Goal: Task Accomplishment & Management: Use online tool/utility

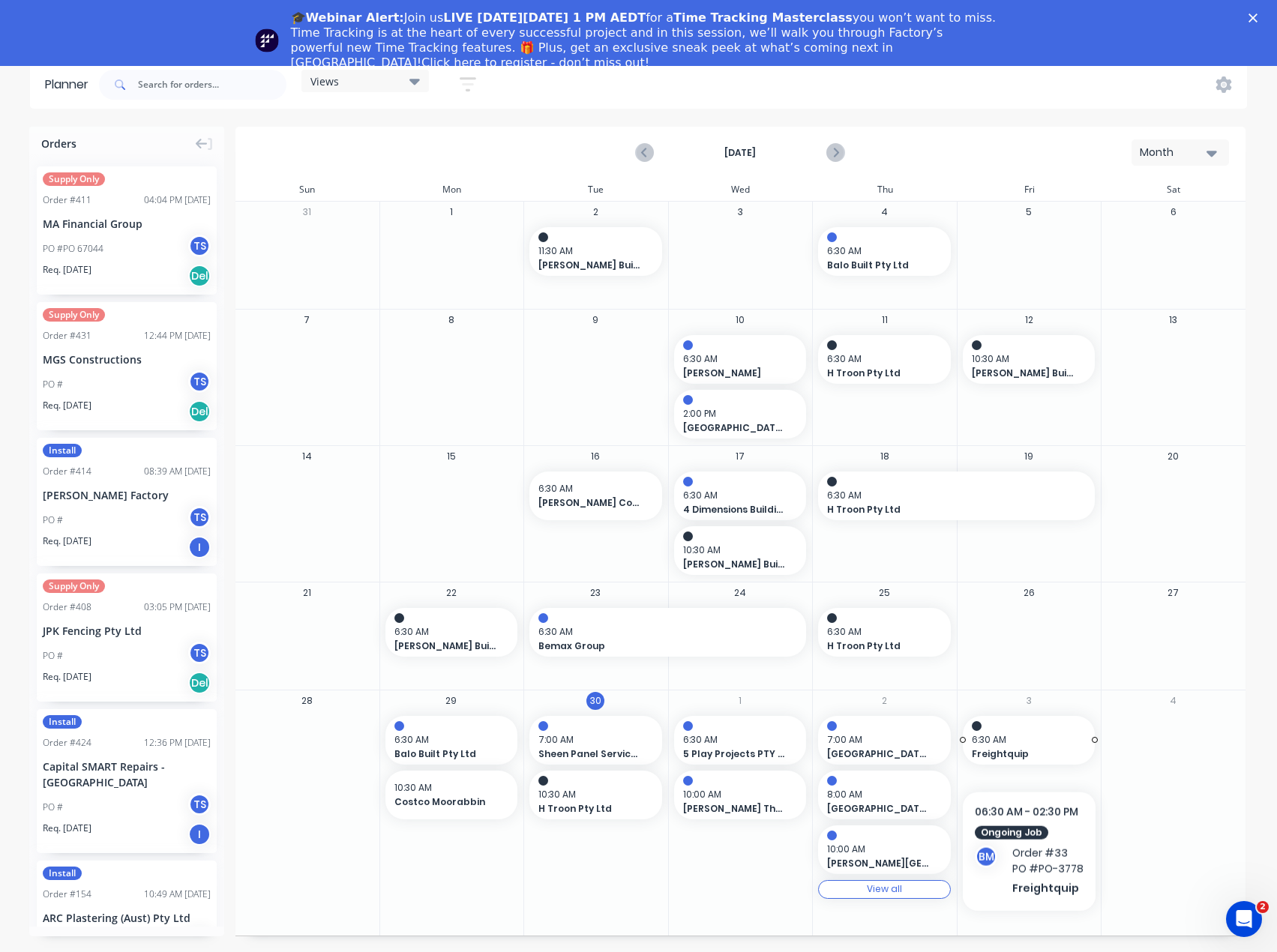
click at [1028, 745] on span "6:30 AM" at bounding box center [1025, 740] width 108 height 14
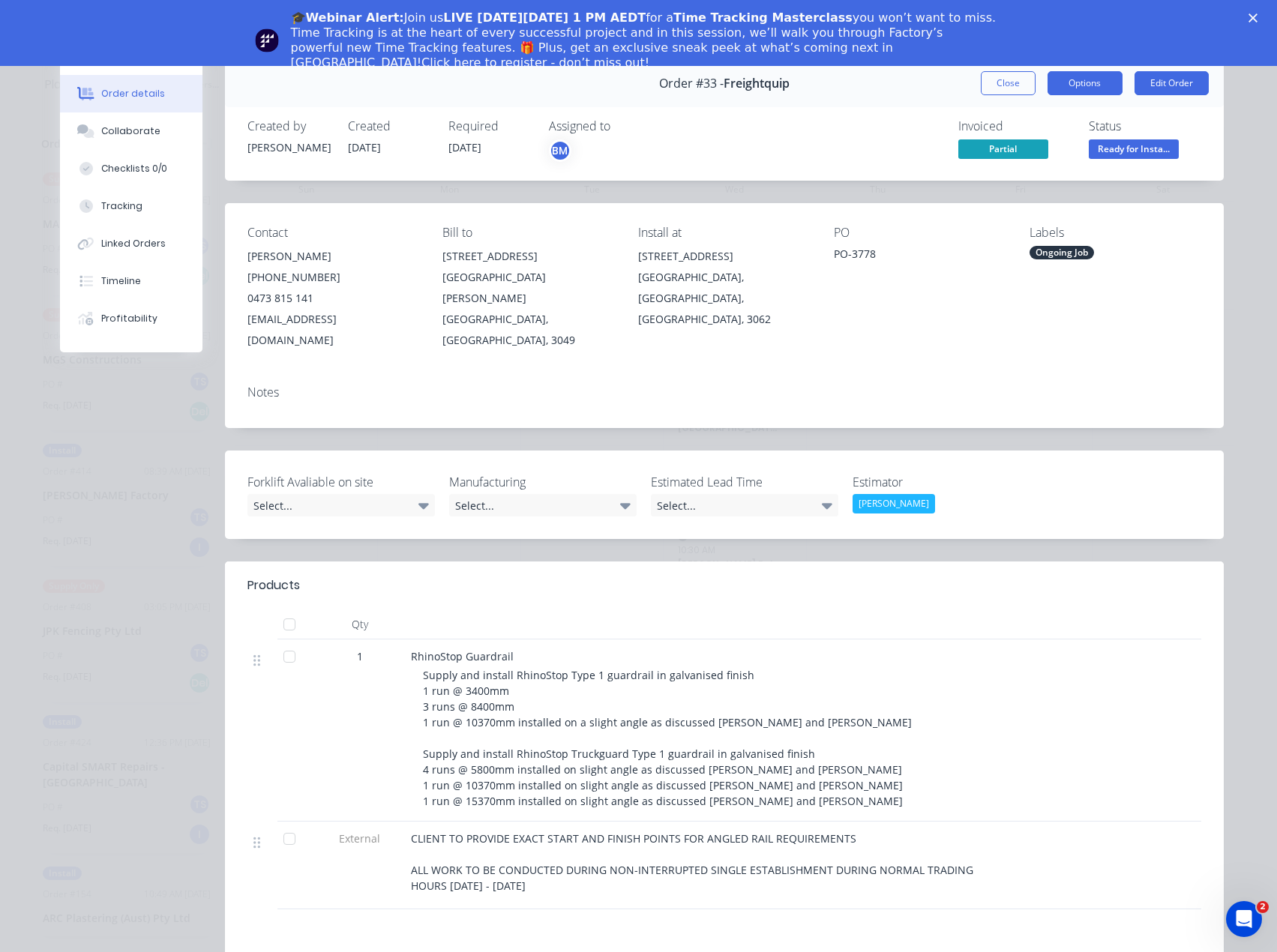
click at [1093, 82] on button "Options" at bounding box center [1085, 83] width 75 height 24
click at [1030, 181] on div "Delivery Docket" at bounding box center [1043, 181] width 130 height 22
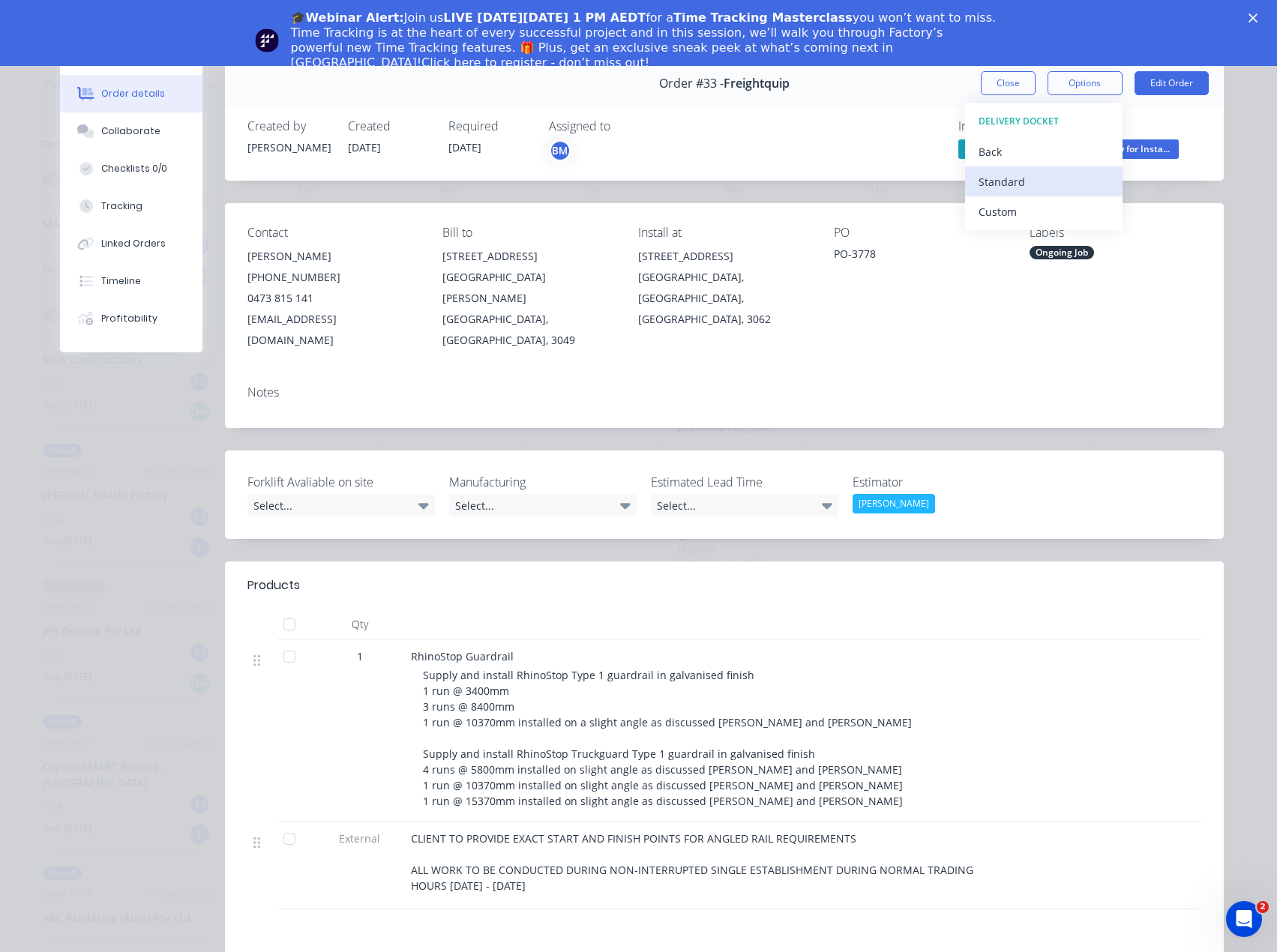
click at [1007, 186] on div "Standard" at bounding box center [1043, 181] width 130 height 22
click at [1024, 177] on div "Standard" at bounding box center [1043, 181] width 130 height 22
click at [1258, 17] on polygon "Close" at bounding box center [1252, 18] width 9 height 9
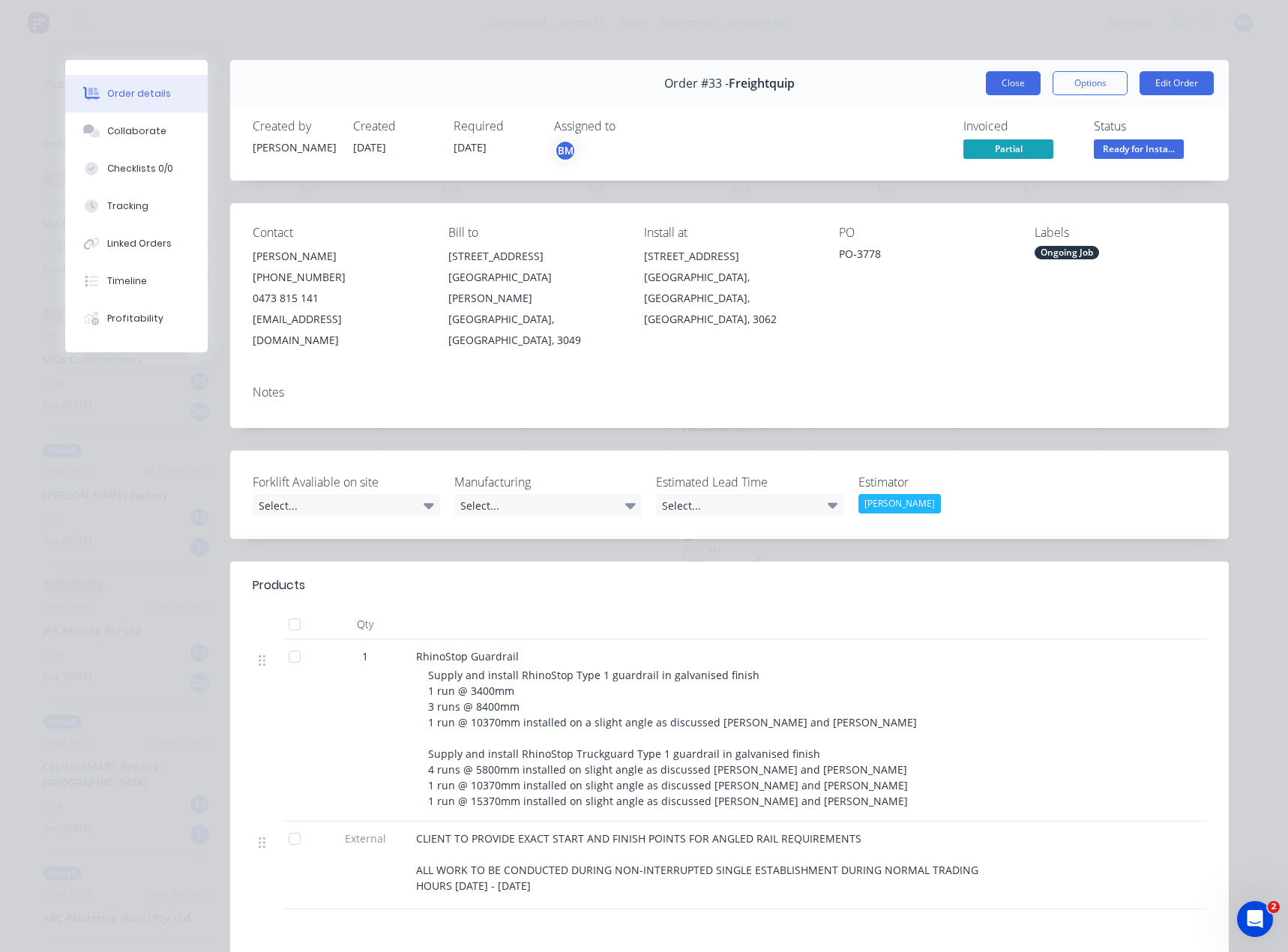
click at [999, 78] on button "Close" at bounding box center [1013, 83] width 55 height 24
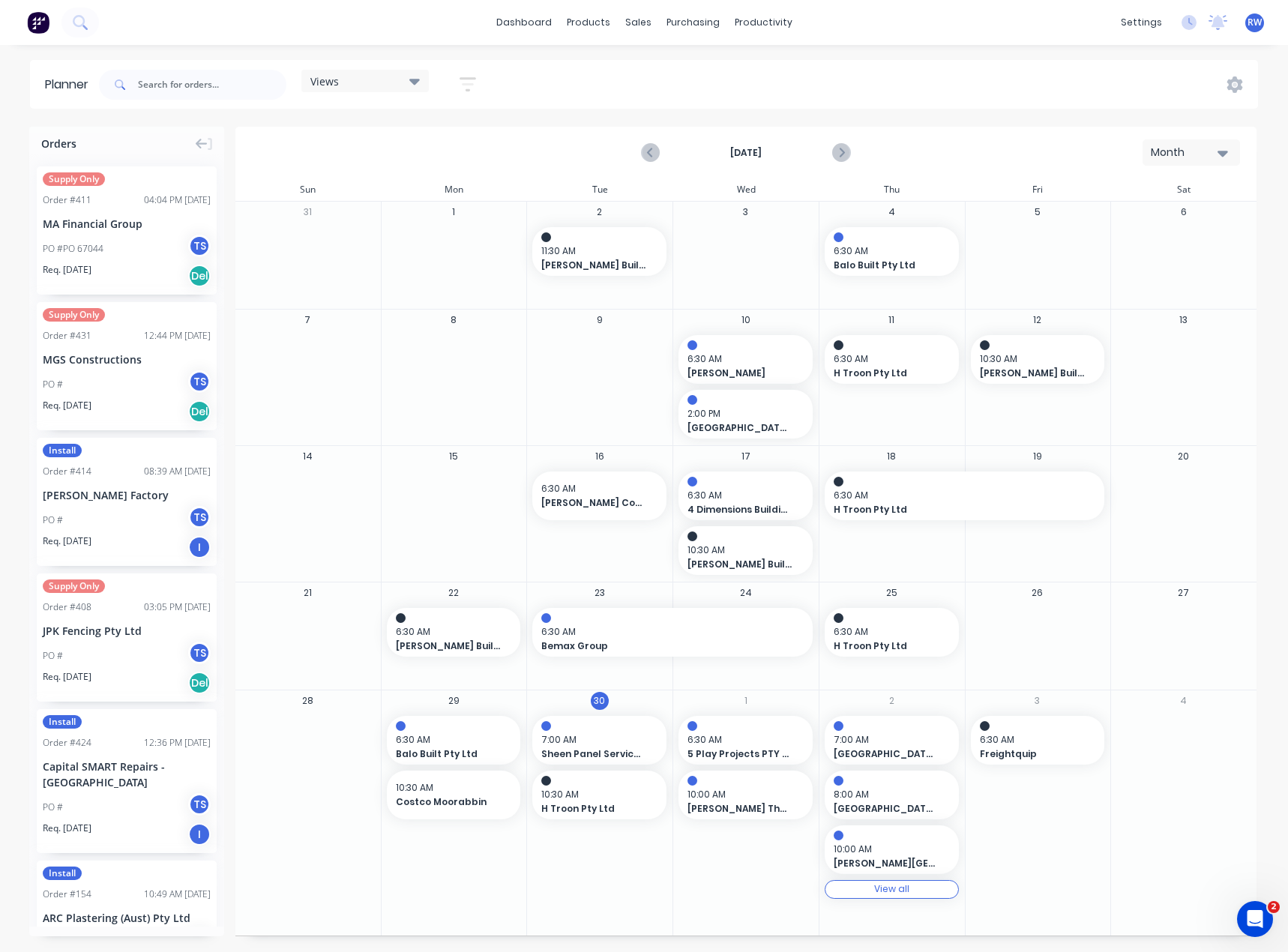
click at [910, 891] on div "View all View all" at bounding box center [892, 889] width 134 height 19
click at [901, 741] on span "7:00 AM" at bounding box center [888, 740] width 108 height 14
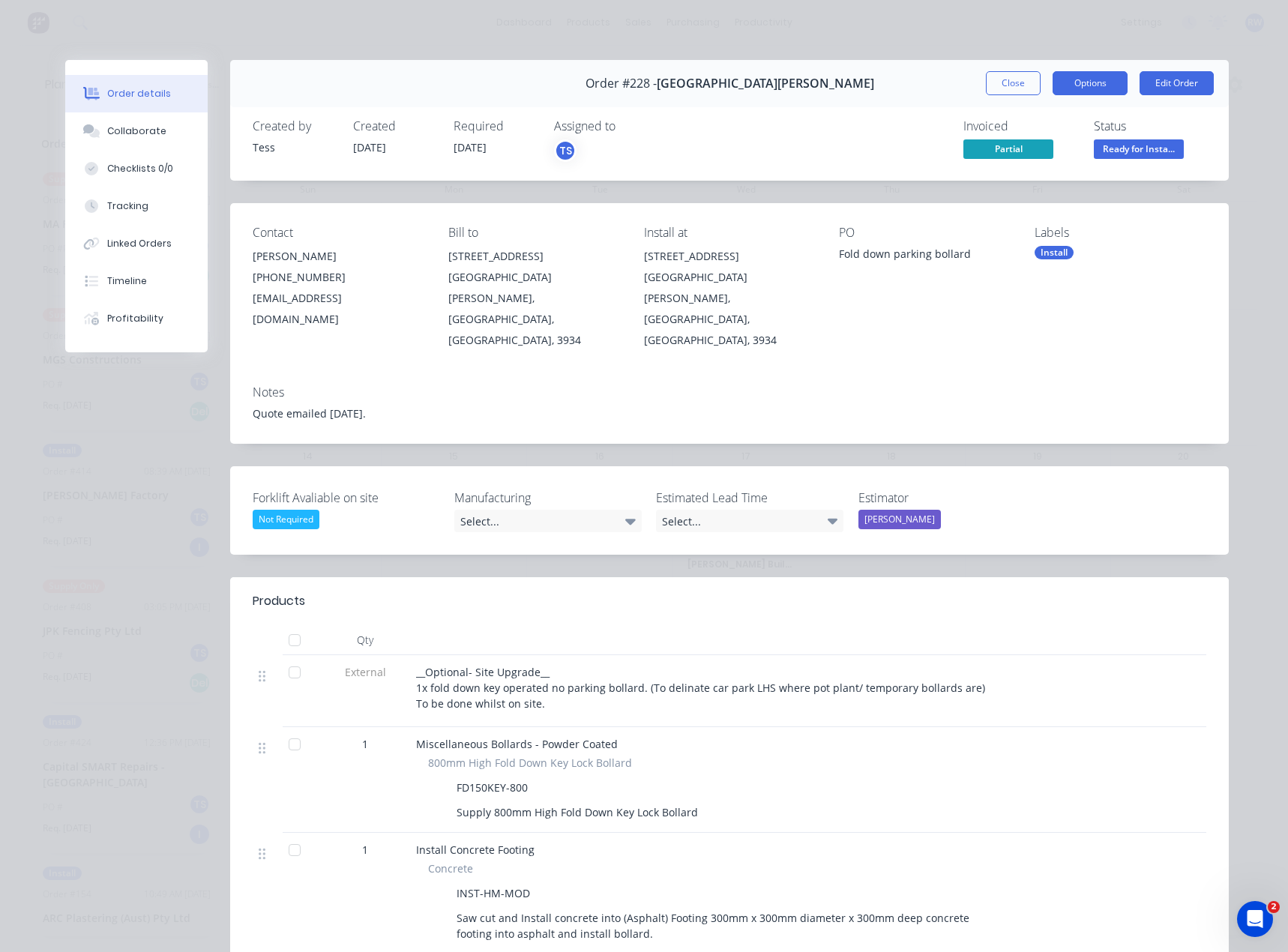
click at [1091, 83] on button "Options" at bounding box center [1089, 83] width 75 height 24
click at [1023, 179] on div "Delivery Docket" at bounding box center [1048, 181] width 130 height 22
click at [1020, 184] on div "Standard" at bounding box center [1048, 181] width 130 height 22
click at [1012, 83] on button "Close" at bounding box center [1013, 83] width 55 height 24
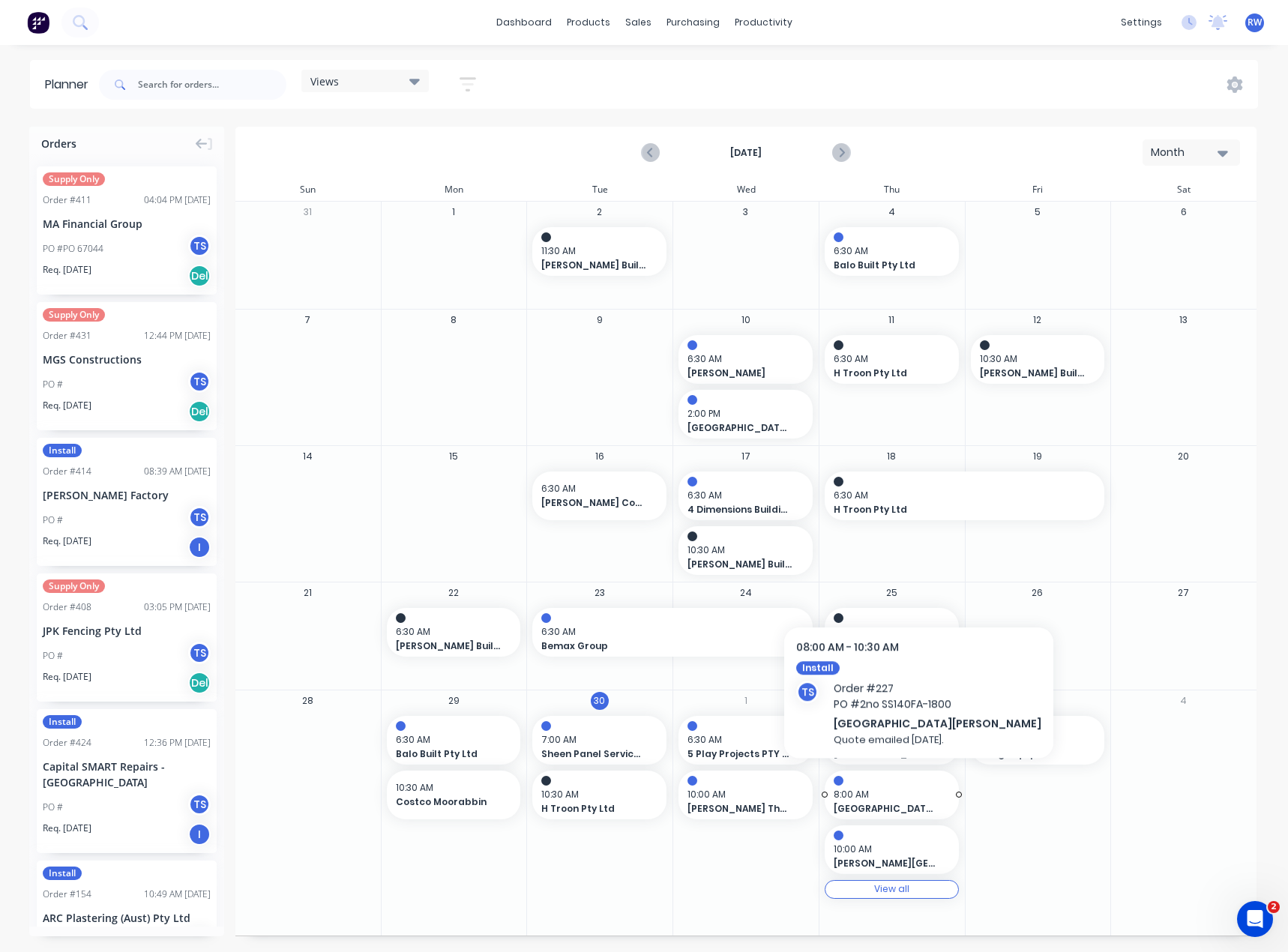
click at [888, 784] on div at bounding box center [892, 781] width 116 height 10
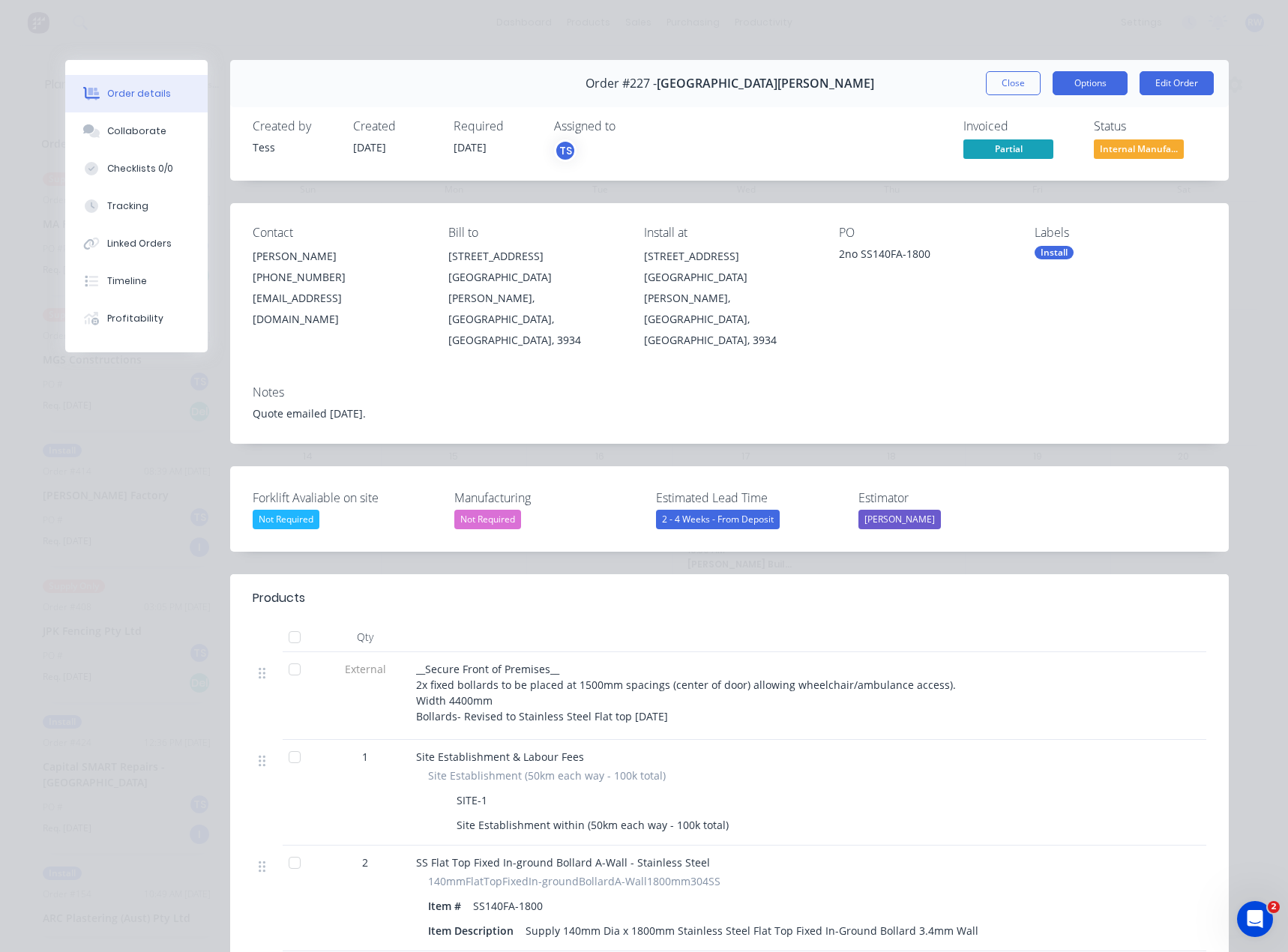
click at [1082, 87] on button "Options" at bounding box center [1089, 83] width 75 height 24
click at [1034, 185] on div "Delivery Docket" at bounding box center [1048, 181] width 130 height 22
drag, startPoint x: 1000, startPoint y: 212, endPoint x: 1006, endPoint y: 179, distance: 33.5
click at [1006, 179] on div "DELIVERY DOCKET Back Standard Custom" at bounding box center [1048, 167] width 158 height 128
click at [1006, 179] on div "Standard" at bounding box center [1048, 181] width 130 height 22
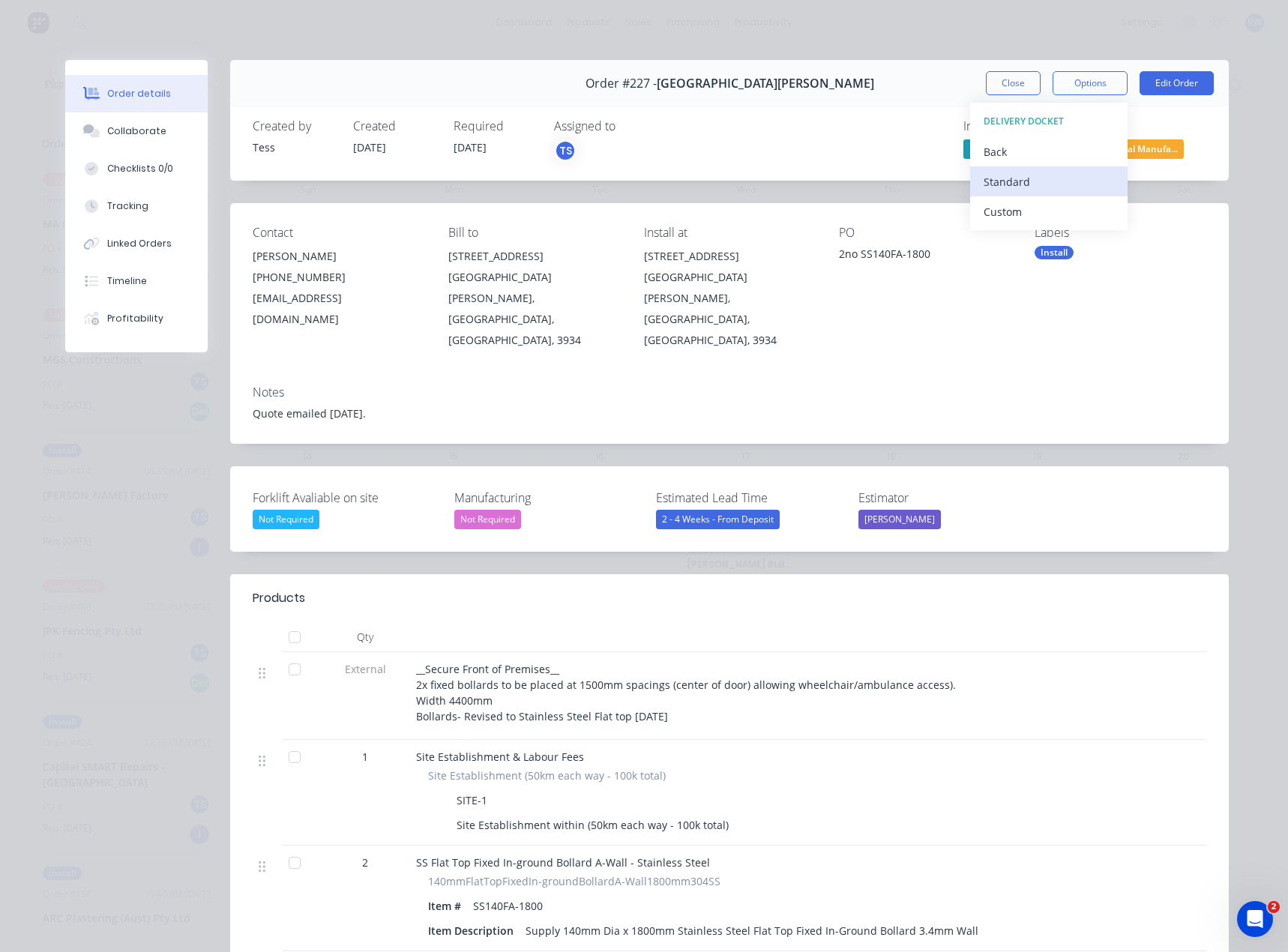
click at [1016, 187] on div "Standard" at bounding box center [1048, 181] width 130 height 22
click at [1019, 181] on div "Standard" at bounding box center [1048, 181] width 130 height 22
click at [1012, 180] on div "Standard" at bounding box center [1048, 181] width 130 height 22
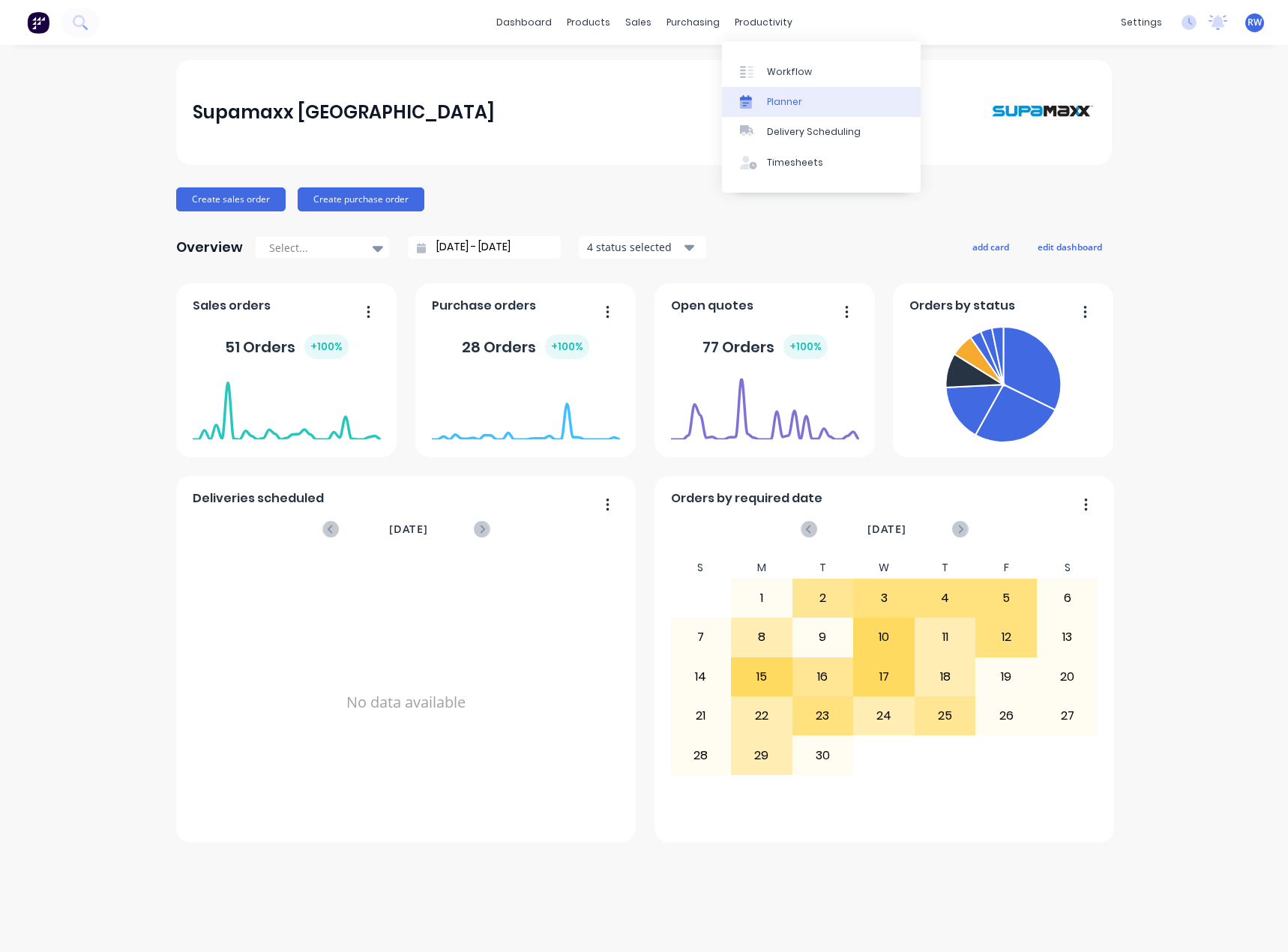
click at [767, 97] on div "Planner" at bounding box center [784, 102] width 36 height 14
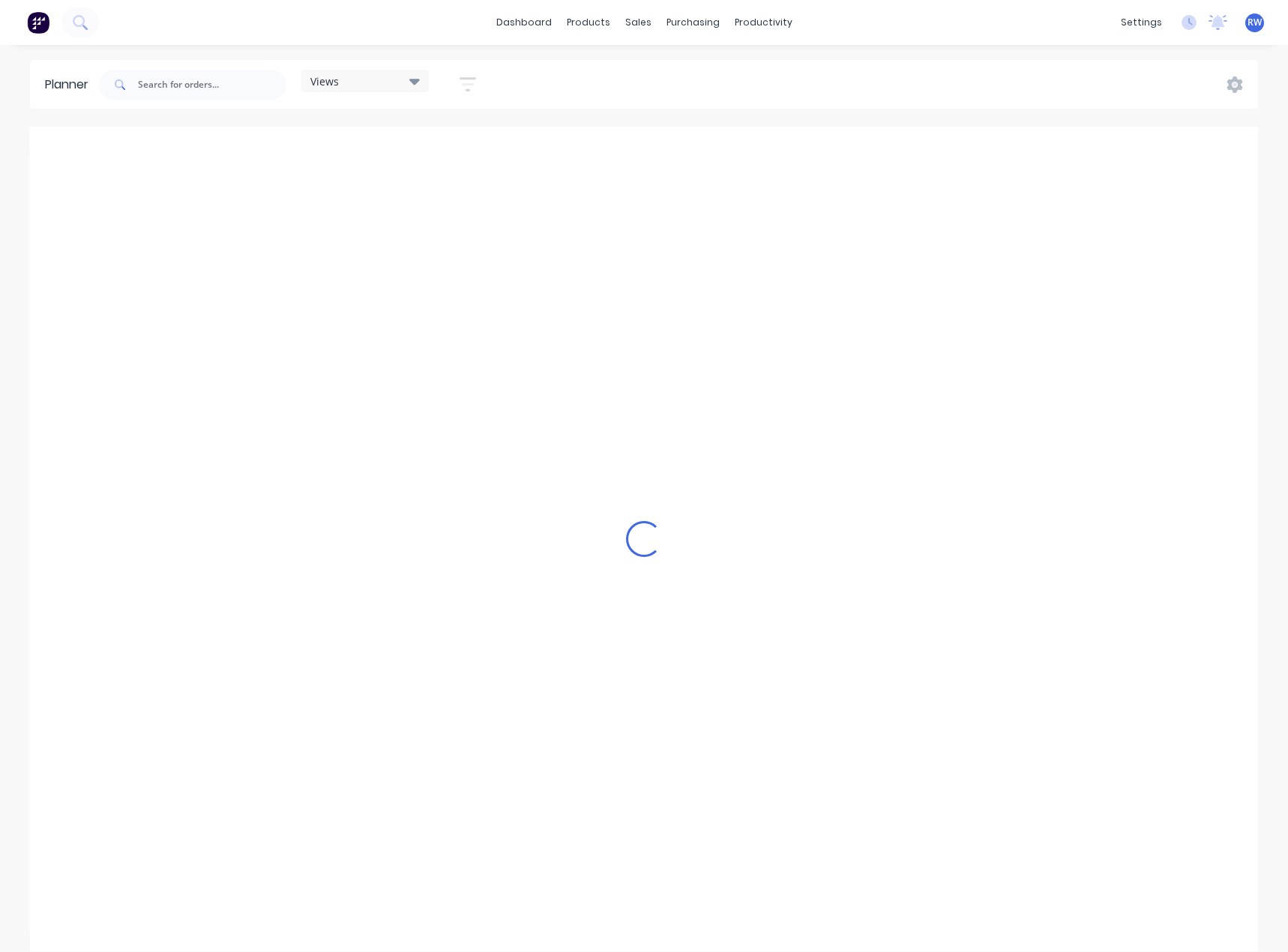
scroll to position [0, 361]
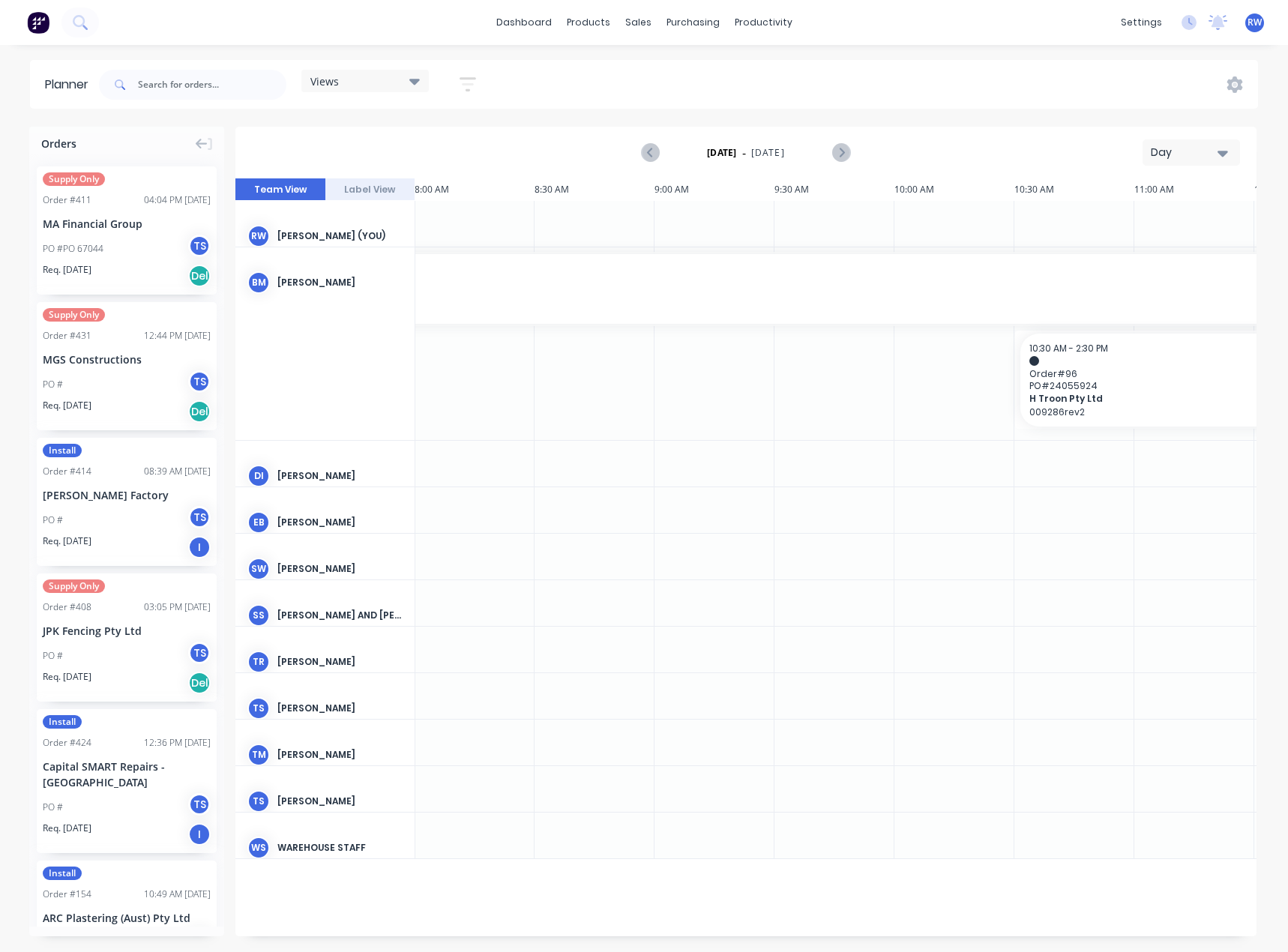
click at [1190, 149] on div "Day" at bounding box center [1185, 152] width 69 height 15
click at [1152, 260] on div "Month" at bounding box center [1164, 252] width 149 height 30
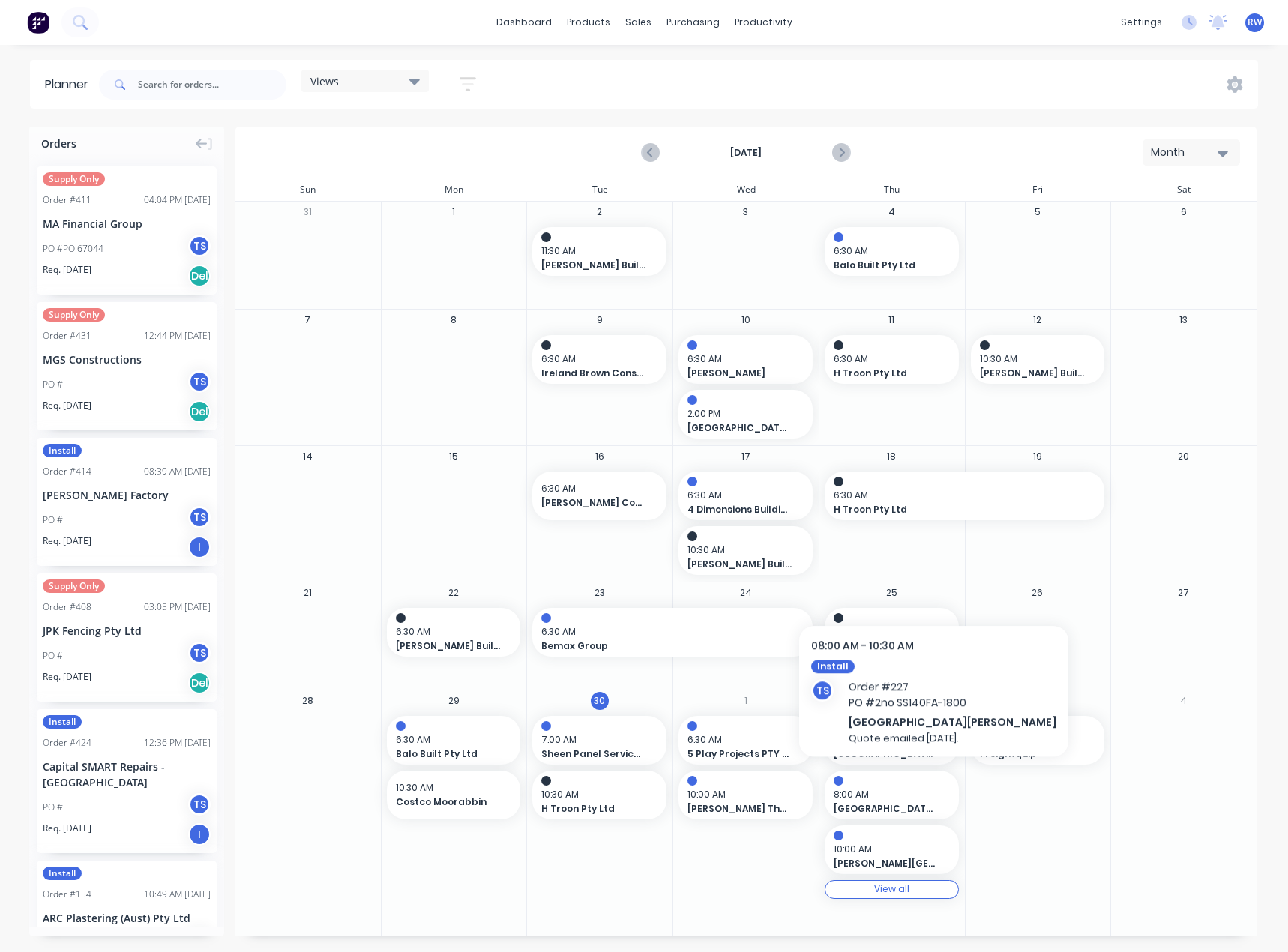
click at [897, 679] on div "25 6:30 AM H Troon Pty Ltd" at bounding box center [891, 636] width 146 height 108
click at [889, 788] on span "8:00 AM" at bounding box center [888, 794] width 108 height 14
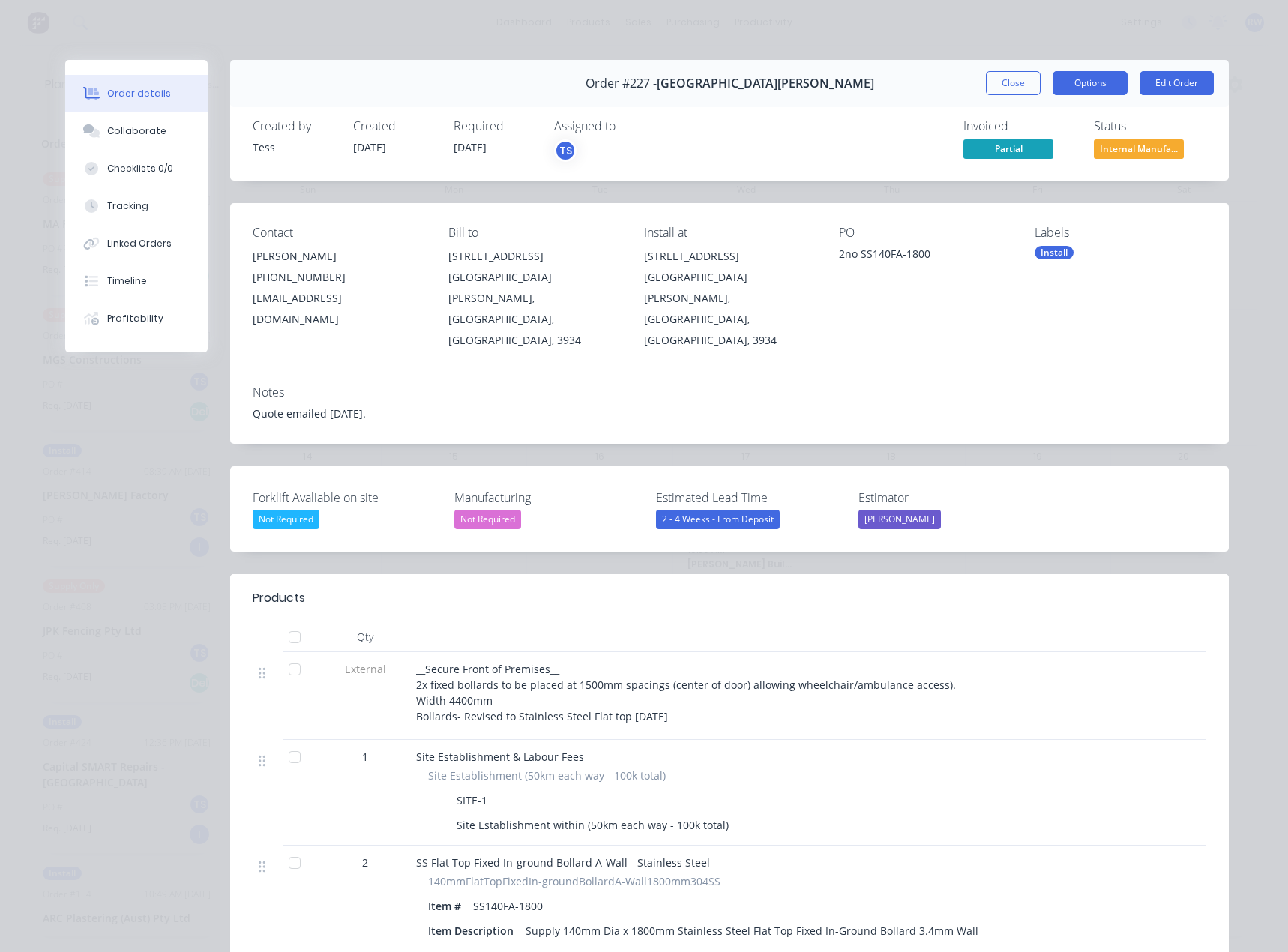
click at [1073, 87] on button "Options" at bounding box center [1089, 83] width 75 height 24
click at [1005, 184] on div "Delivery Docket" at bounding box center [1048, 181] width 130 height 22
click at [1003, 186] on div "Standard" at bounding box center [1048, 181] width 130 height 22
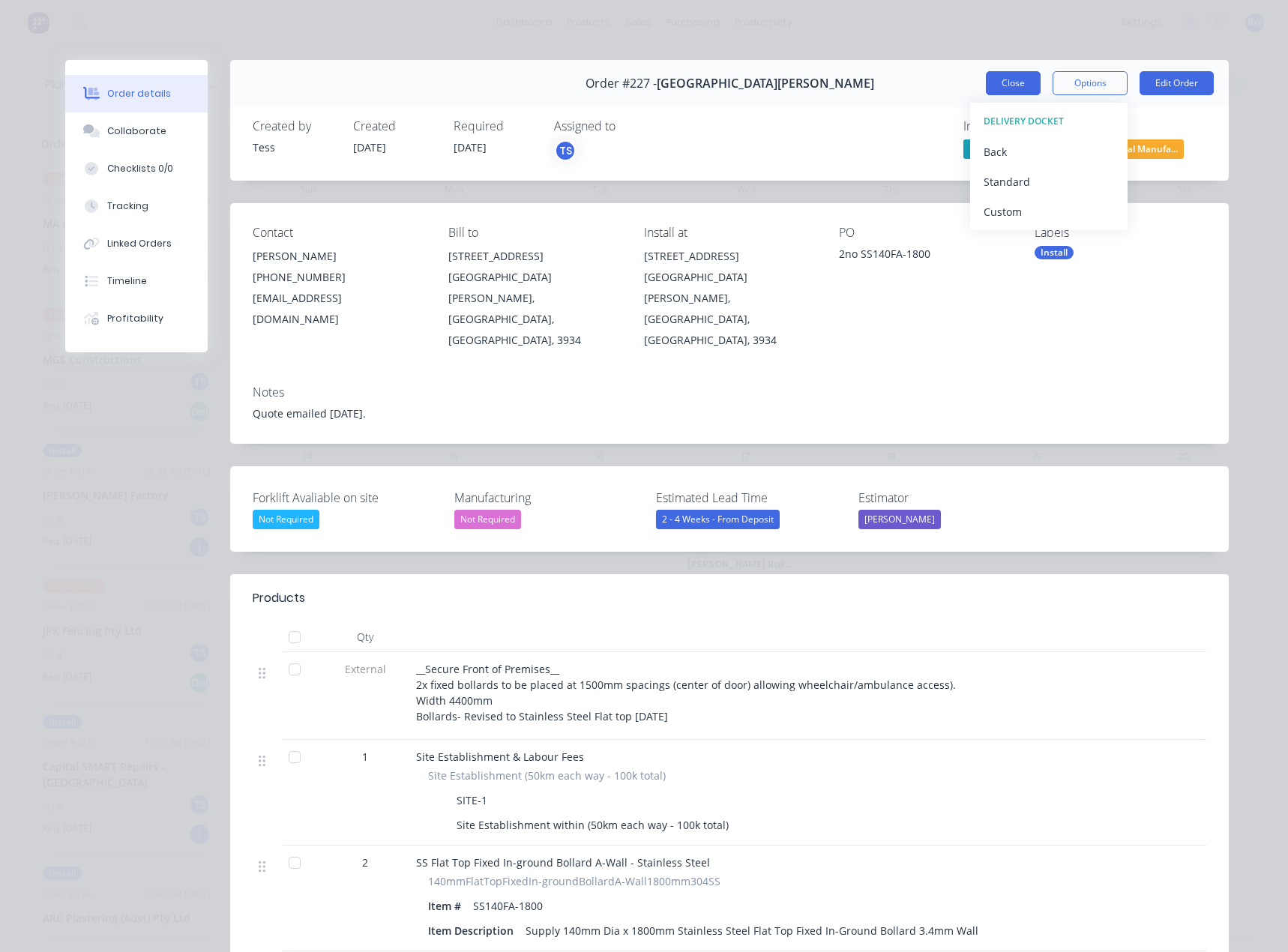
click at [1003, 82] on button "Close" at bounding box center [1013, 83] width 55 height 24
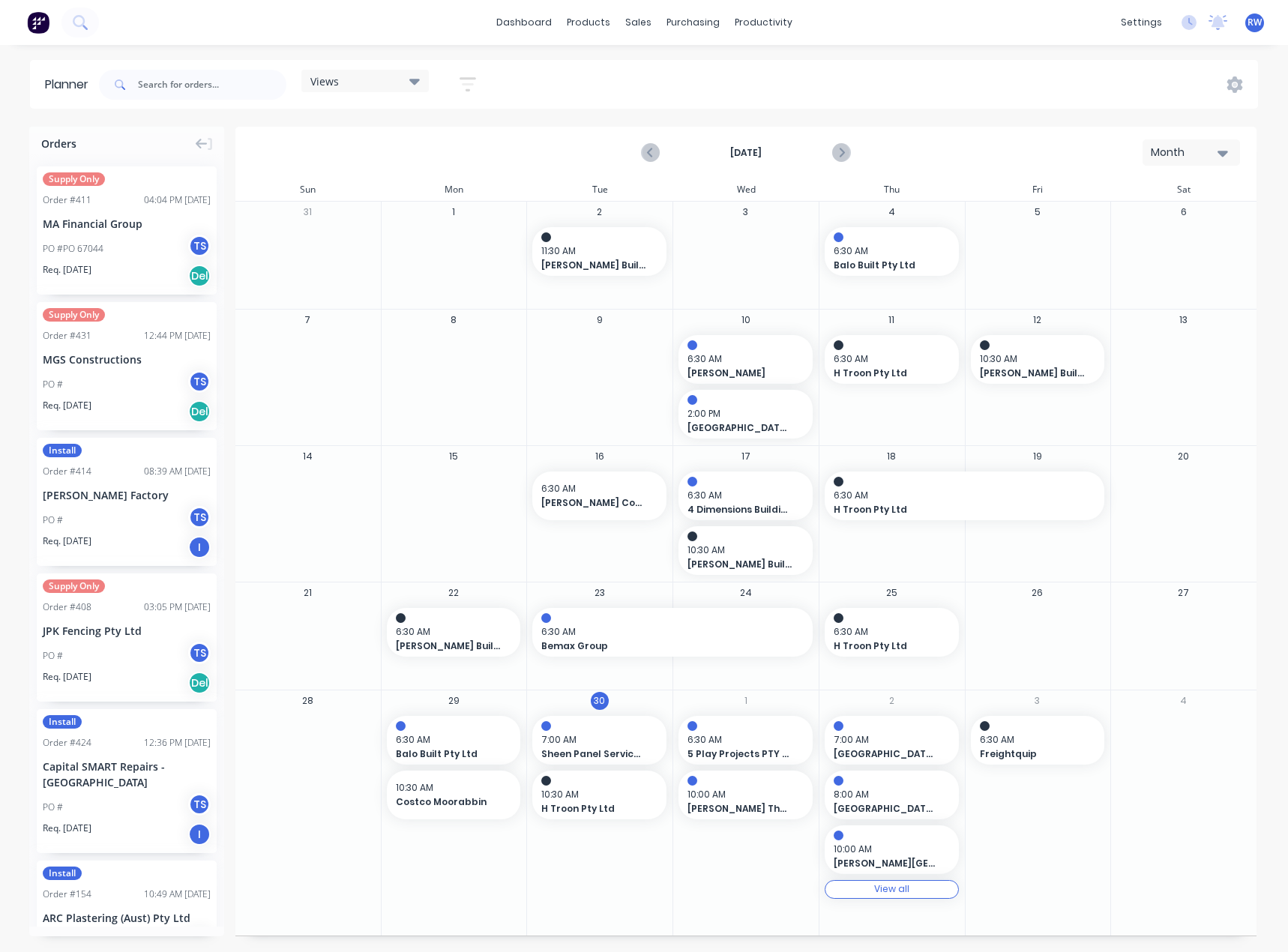
click at [1252, 28] on span "RW" at bounding box center [1254, 22] width 15 height 14
click at [1134, 188] on div "Sign out" at bounding box center [1128, 188] width 40 height 14
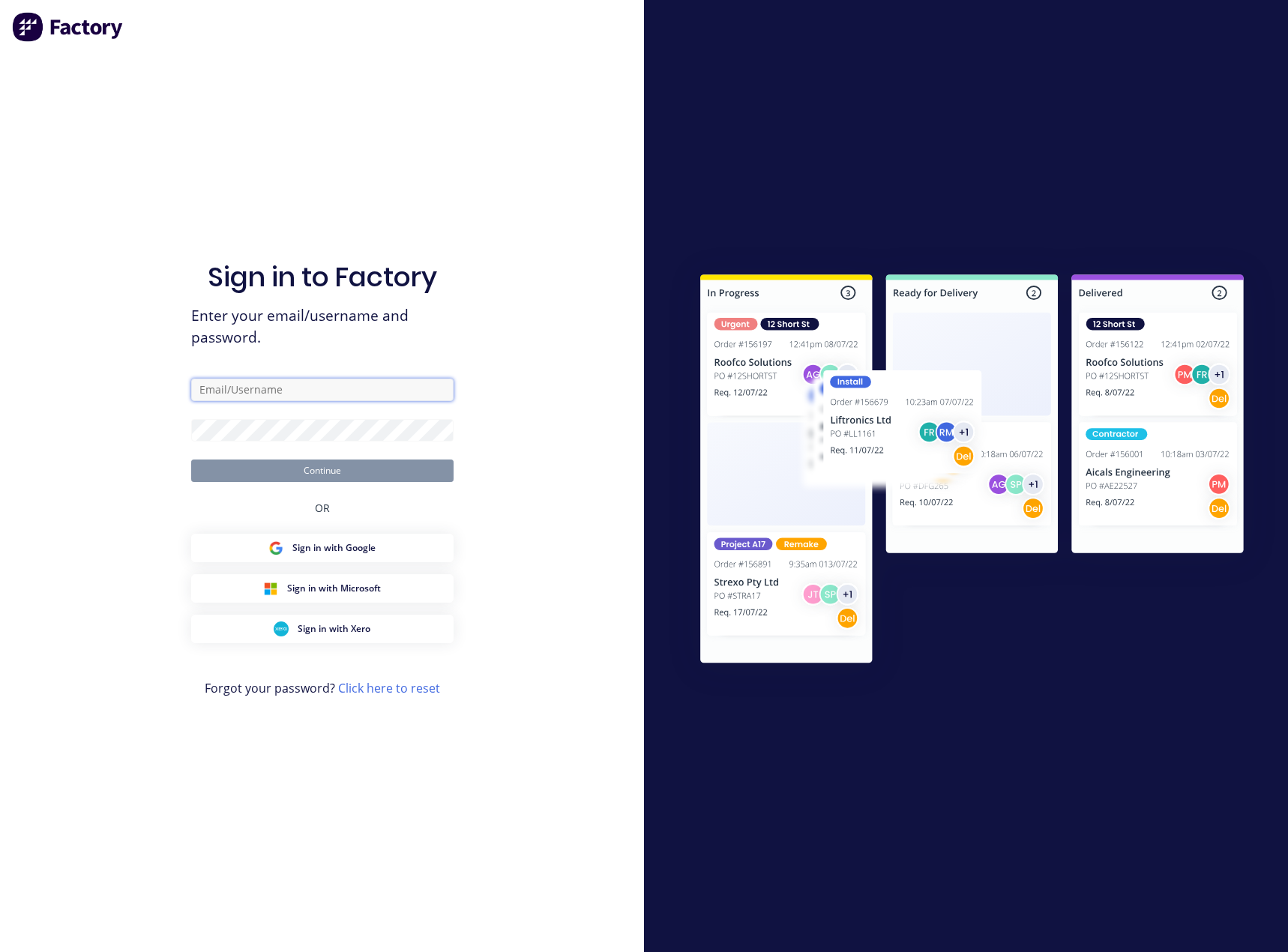
type input "[EMAIL_ADDRESS][DOMAIN_NAME]"
click at [580, 632] on div "Sign in to Factory Enter your email/username and password. [EMAIL_ADDRESS][DOMA…" at bounding box center [322, 476] width 644 height 952
type input "wheeler2424@hotmail.com"
click at [551, 444] on div "Sign in to Factory Enter your email/username and password. wheeler2424@hotmail.…" at bounding box center [322, 476] width 644 height 952
click at [349, 467] on button "Continue" at bounding box center [322, 471] width 262 height 23
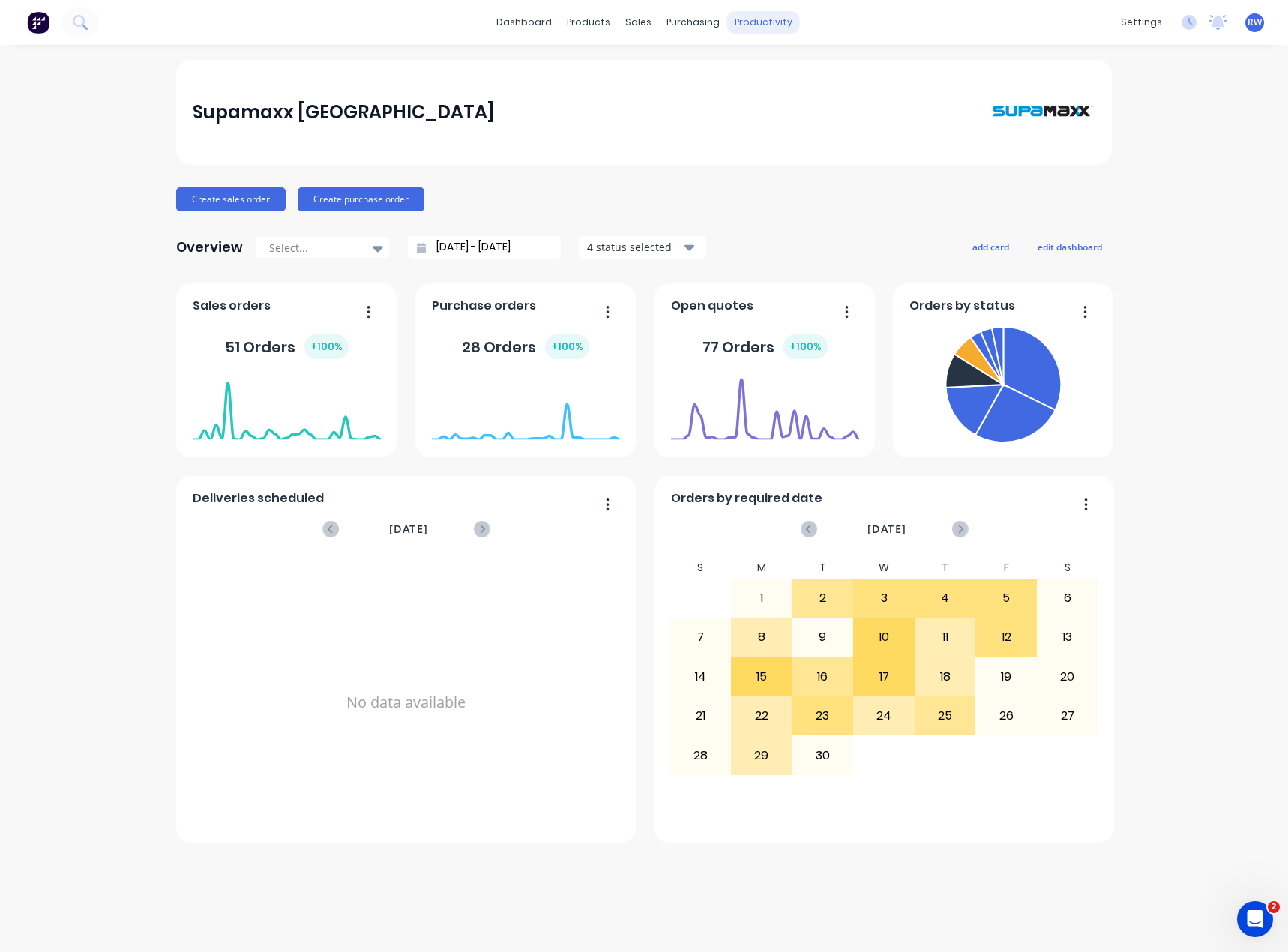
click at [775, 24] on div "productivity" at bounding box center [763, 23] width 73 height 23
click at [770, 104] on div "Planner" at bounding box center [784, 102] width 36 height 14
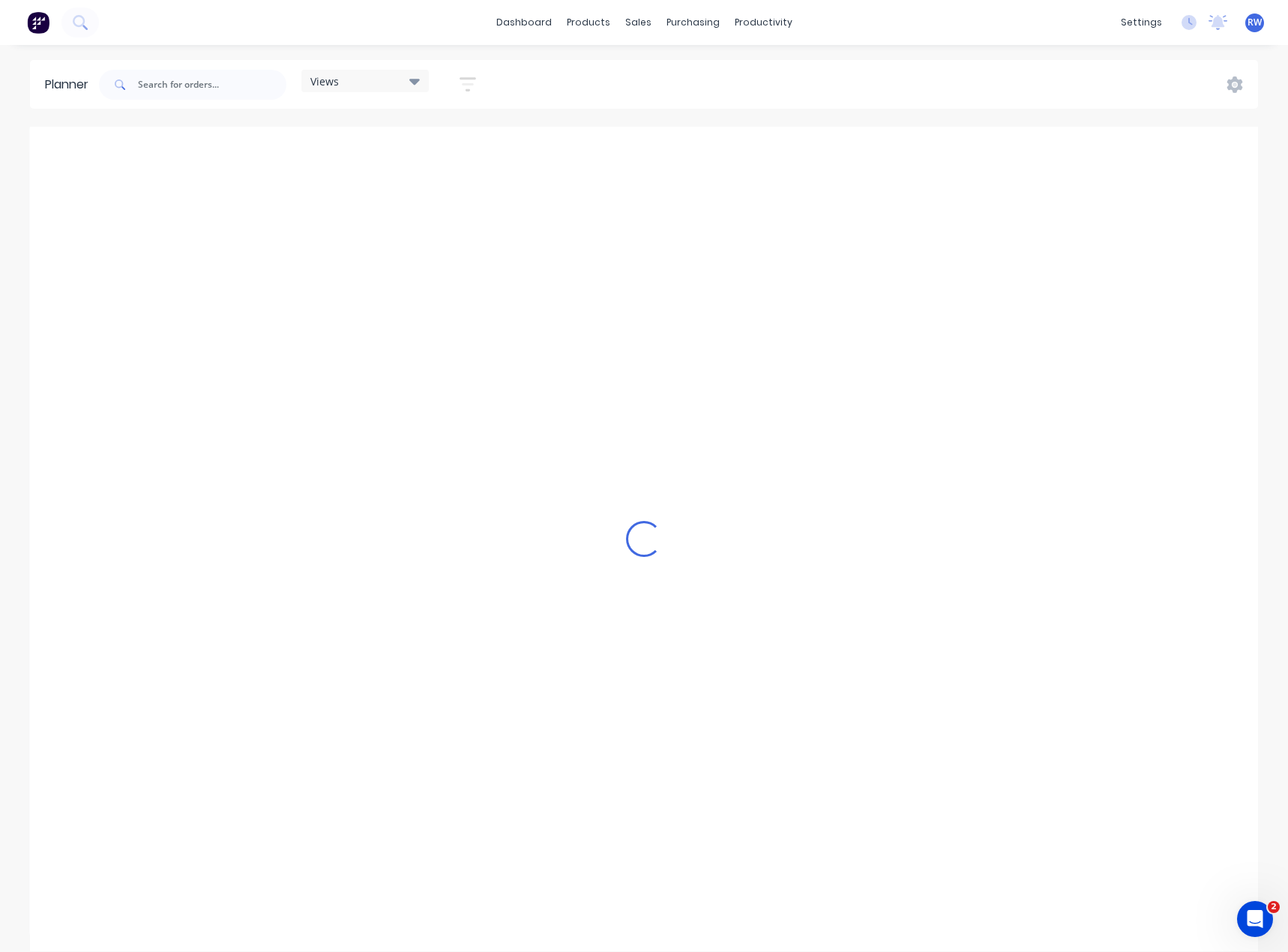
scroll to position [0, 361]
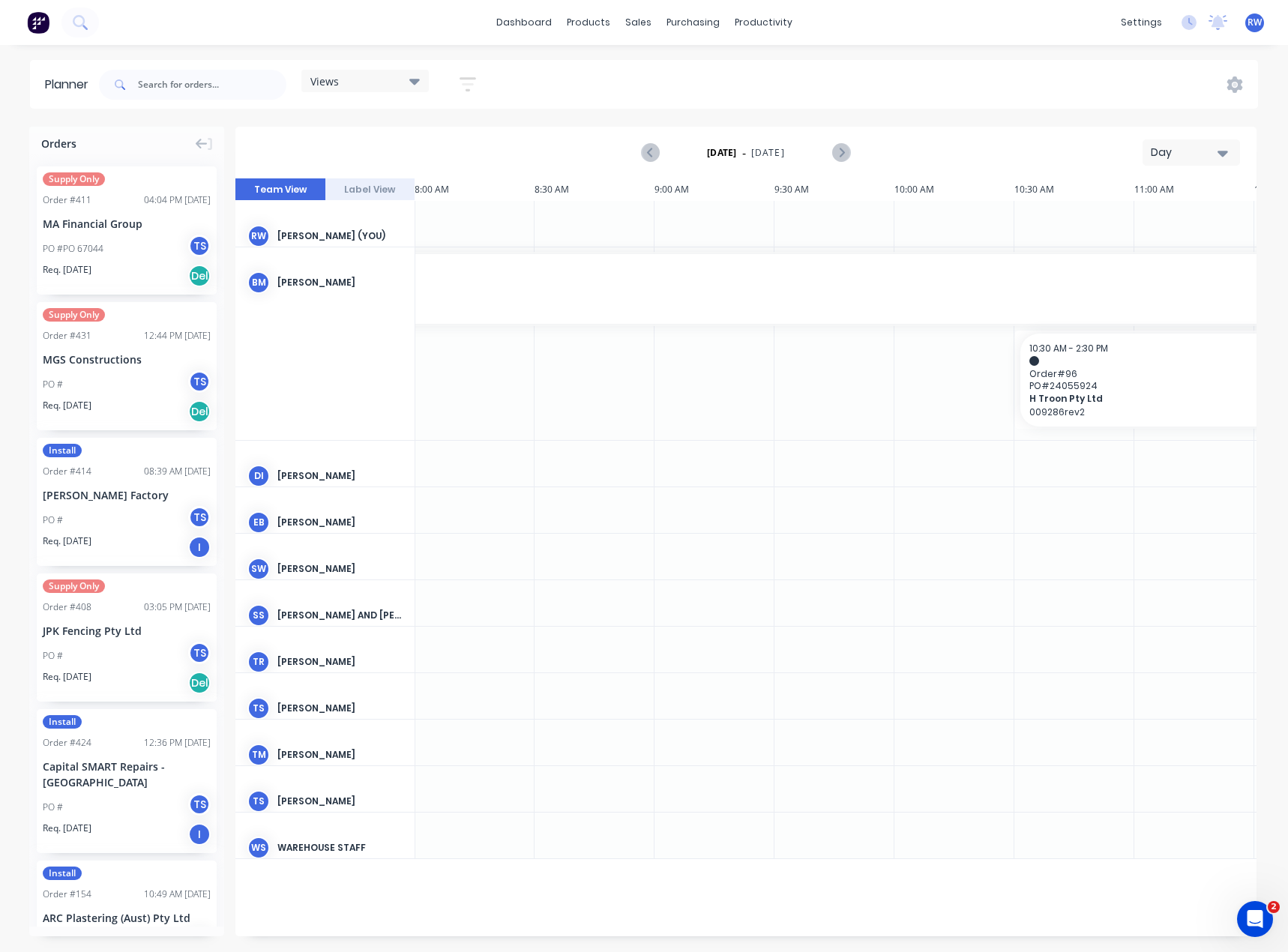
click at [1187, 153] on div "Day" at bounding box center [1185, 152] width 69 height 15
click at [1142, 255] on div "Month" at bounding box center [1164, 252] width 149 height 30
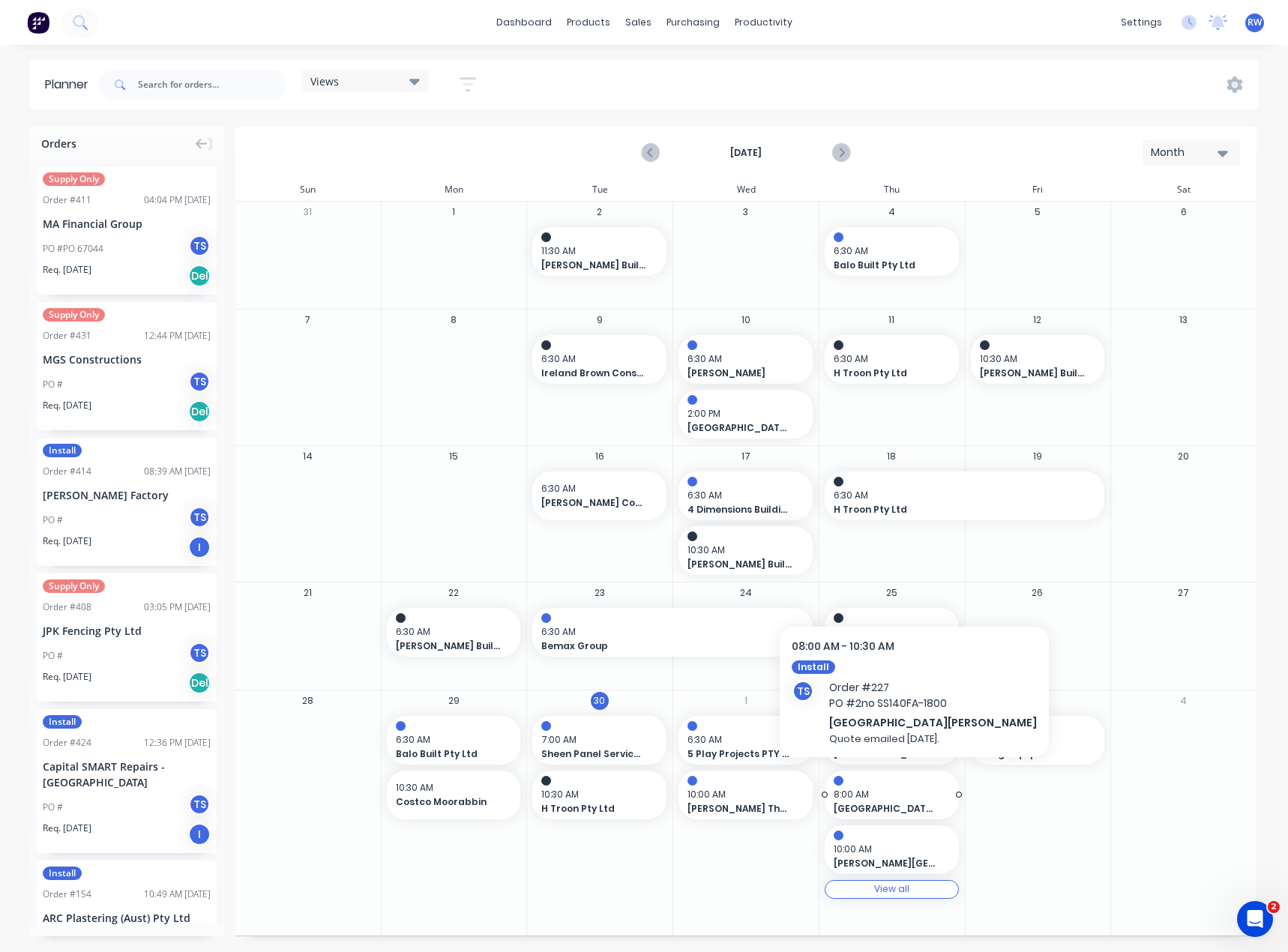
click at [897, 792] on span "8:00 AM" at bounding box center [888, 794] width 108 height 14
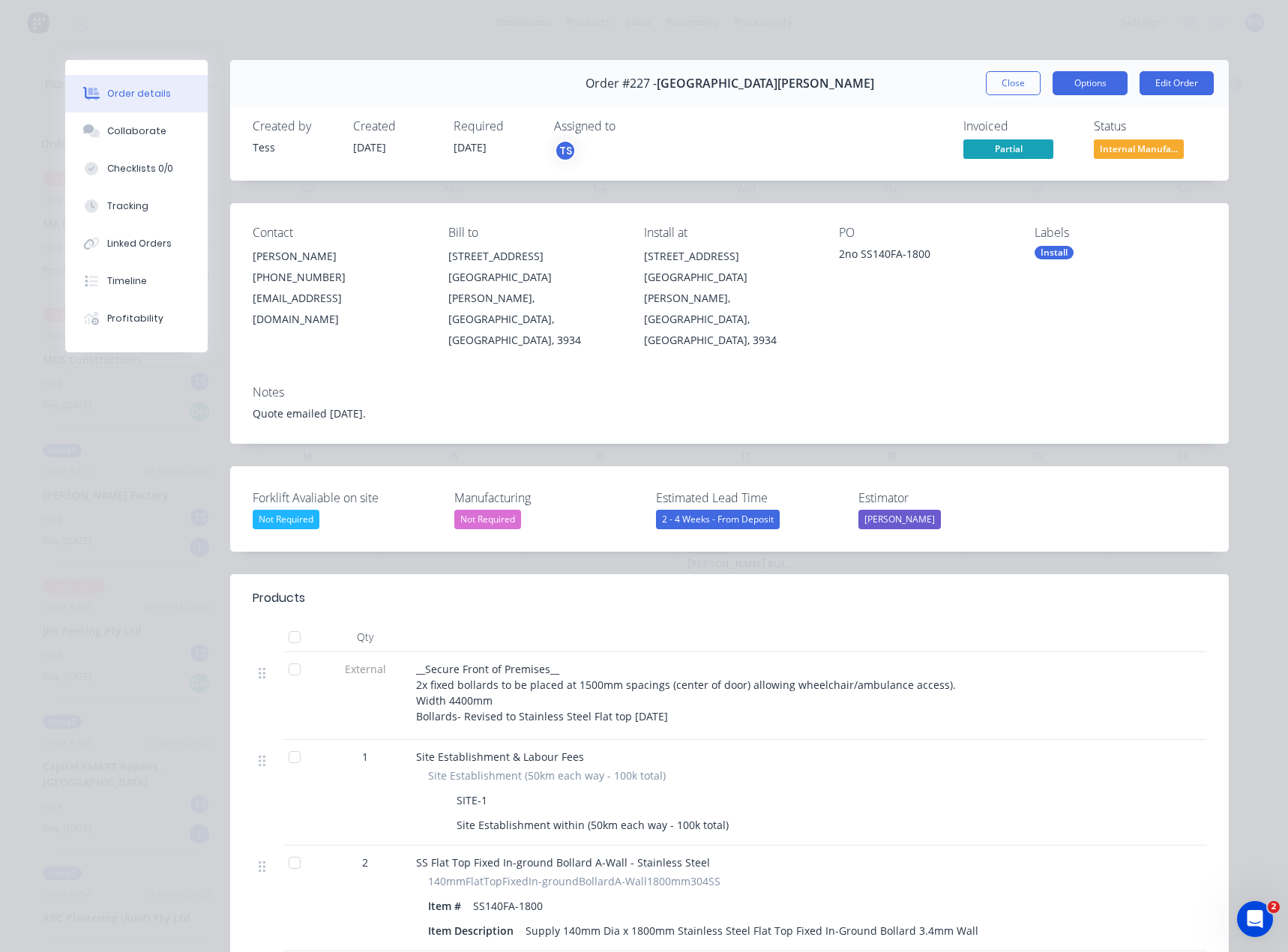
click at [1087, 88] on button "Options" at bounding box center [1089, 83] width 75 height 24
click at [1020, 184] on div "Delivery Docket" at bounding box center [1048, 181] width 130 height 22
click at [1007, 183] on div "Standard" at bounding box center [1048, 181] width 130 height 22
click at [1016, 178] on div "Standard" at bounding box center [1048, 181] width 130 height 22
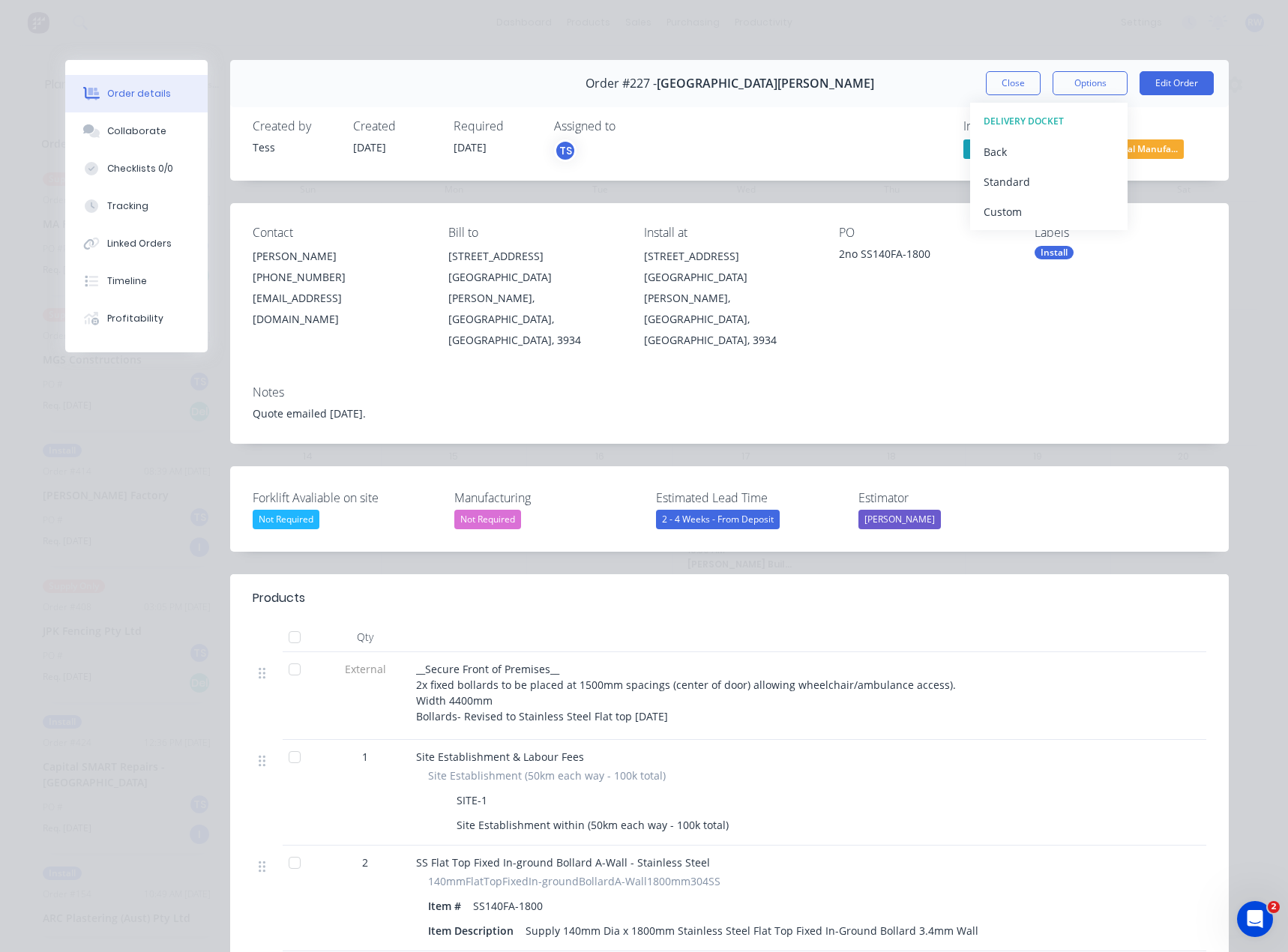
click at [1023, 86] on button "Close" at bounding box center [1013, 83] width 55 height 24
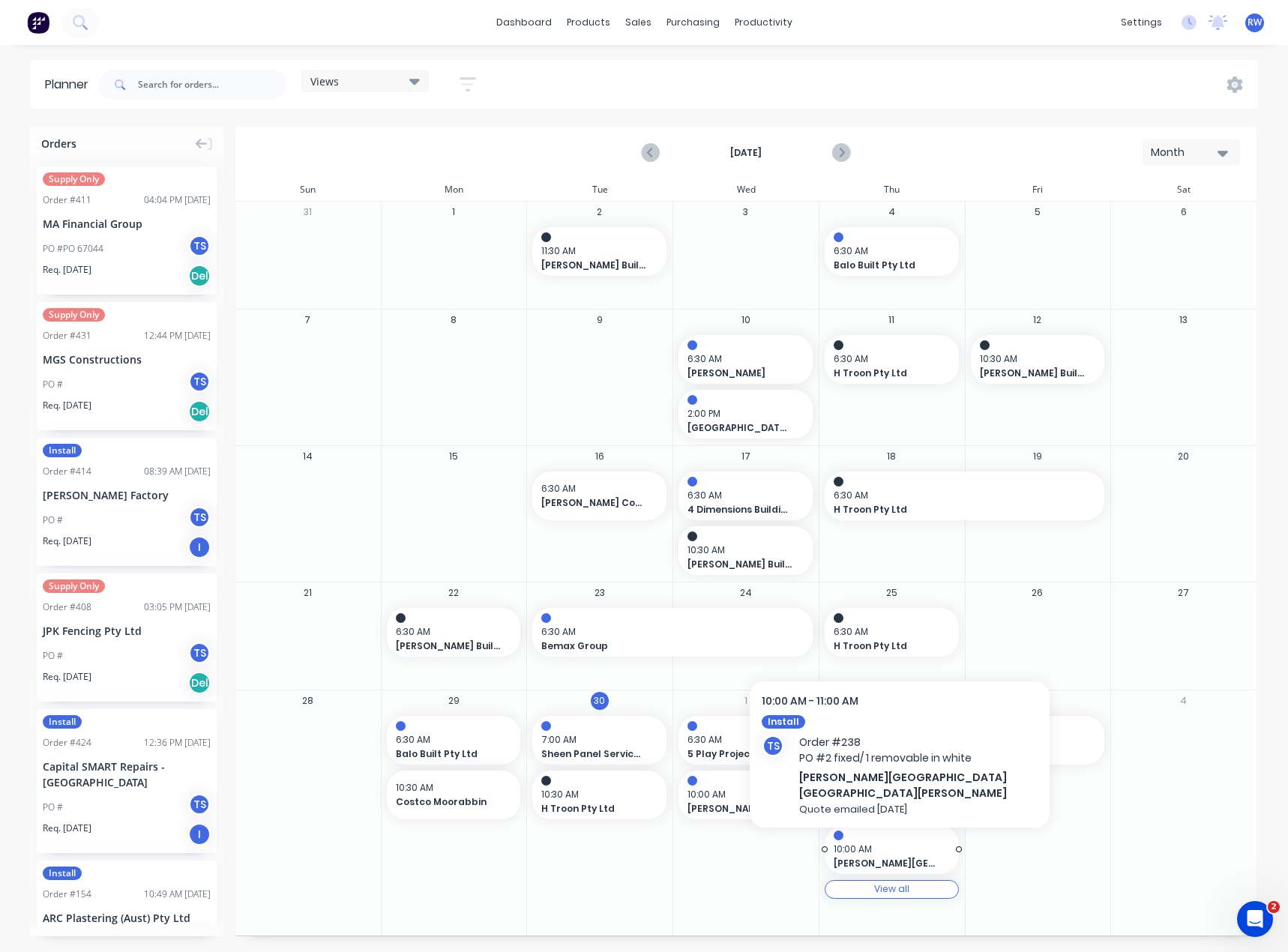
click at [913, 853] on span "10:00 AM" at bounding box center [888, 849] width 108 height 14
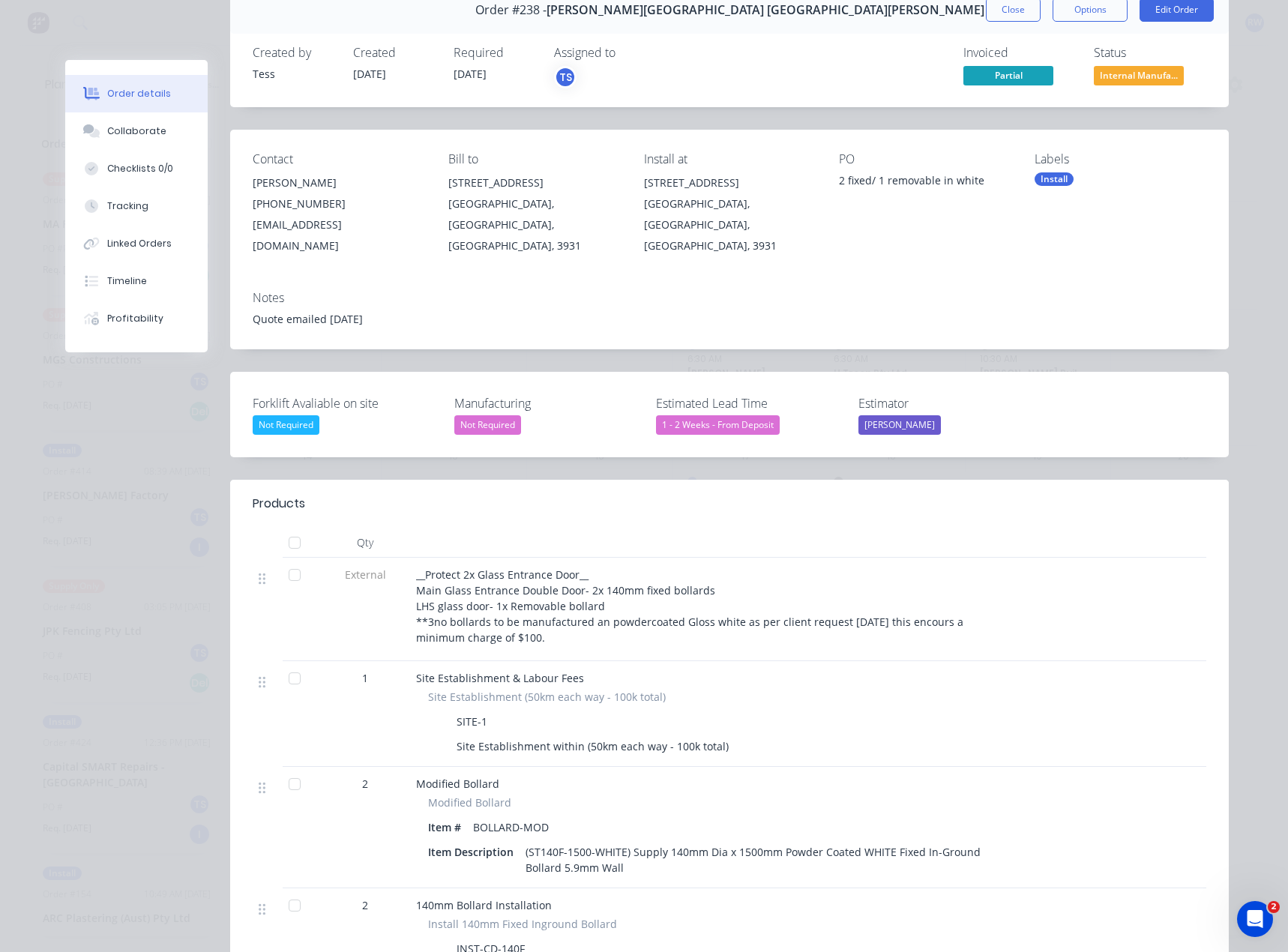
scroll to position [75, 0]
click at [1000, 16] on button "Close" at bounding box center [1013, 8] width 55 height 24
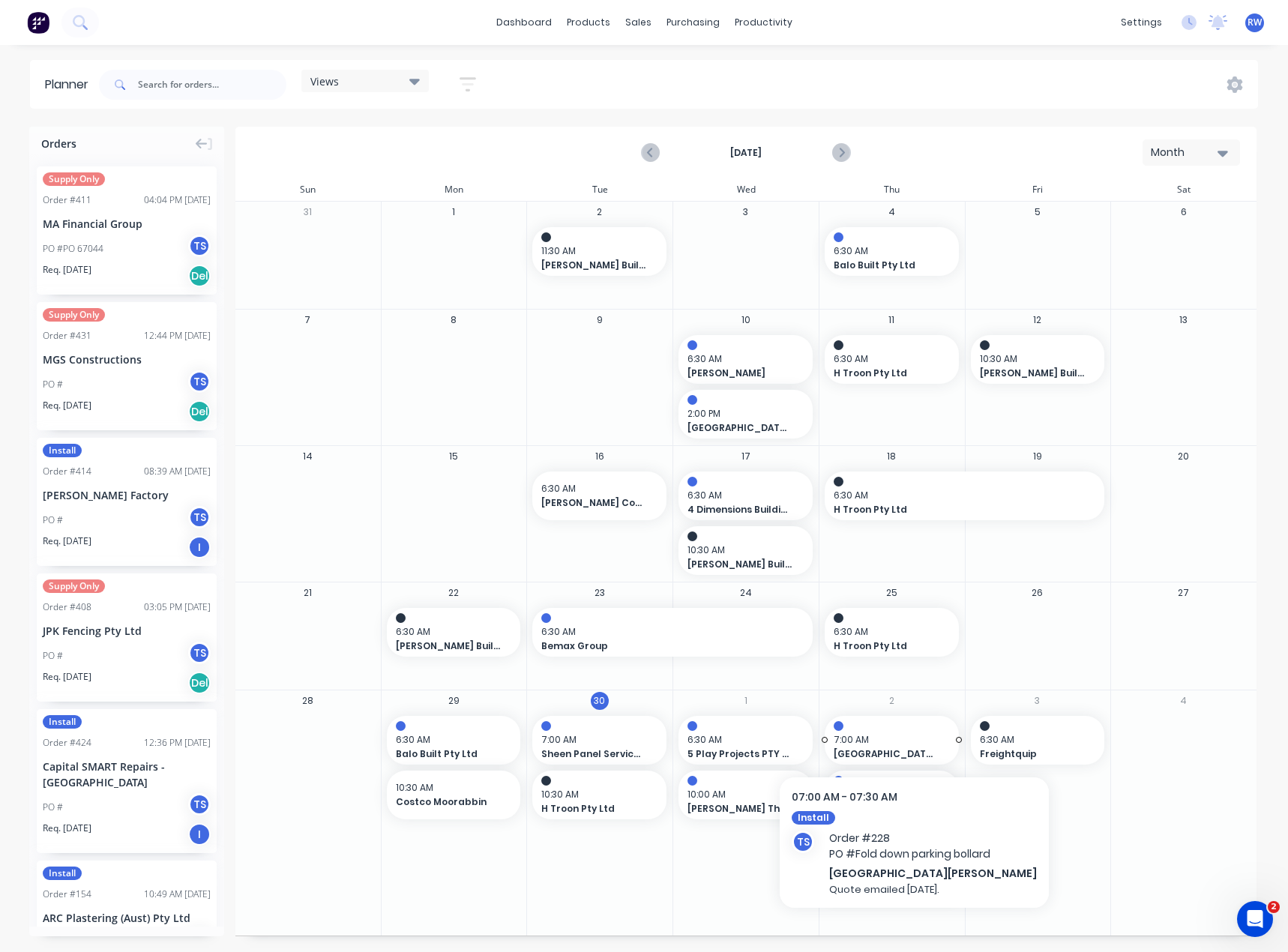
click at [888, 734] on span "7:00 AM" at bounding box center [888, 740] width 108 height 14
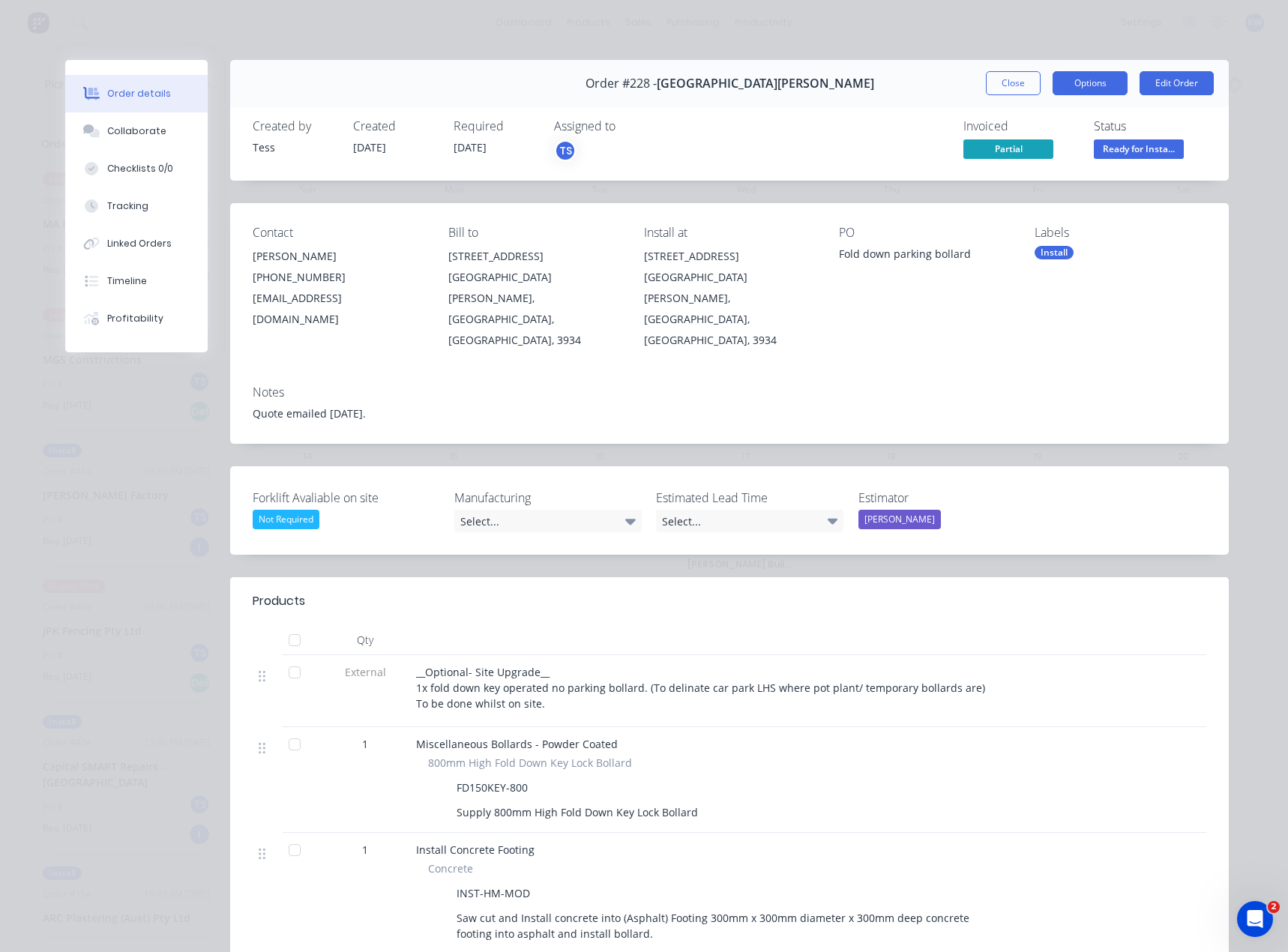
click at [1071, 87] on button "Options" at bounding box center [1089, 83] width 75 height 24
click at [1041, 178] on div "Delivery Docket" at bounding box center [1048, 181] width 130 height 22
click at [1018, 188] on div "Standard" at bounding box center [1048, 181] width 130 height 22
